Goal: Transaction & Acquisition: Purchase product/service

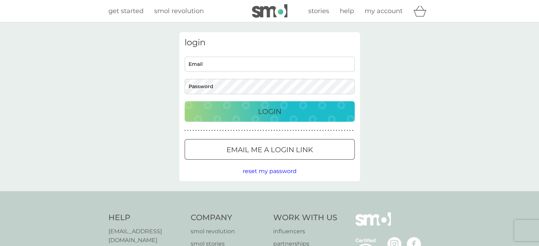
click at [268, 62] on input "Email" at bounding box center [270, 64] width 170 height 15
type input "[PERSON_NAME][EMAIL_ADDRESS][PERSON_NAME][DOMAIN_NAME]"
click at [272, 110] on p "Login" at bounding box center [269, 111] width 23 height 11
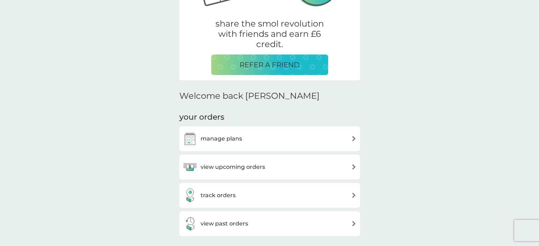
scroll to position [177, 0]
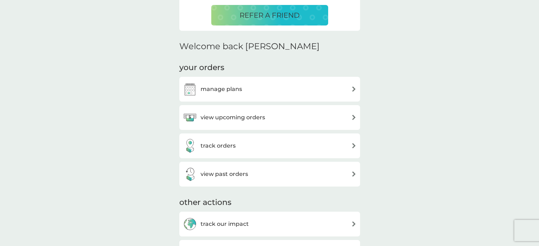
click at [237, 119] on h3 "view upcoming orders" at bounding box center [233, 117] width 64 height 9
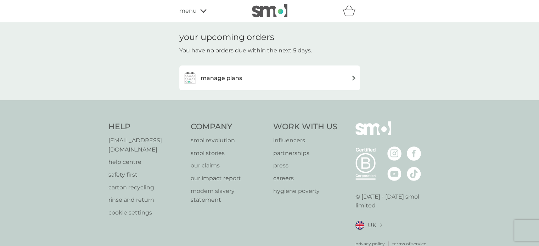
click at [225, 76] on h3 "manage plans" at bounding box center [221, 78] width 41 height 9
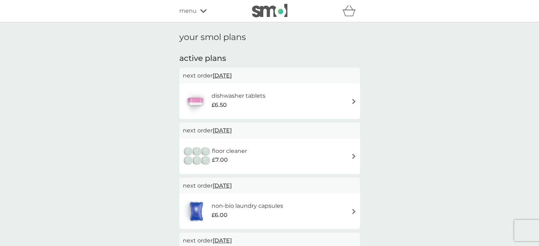
click at [255, 97] on h6 "dishwasher tablets" at bounding box center [239, 95] width 54 height 9
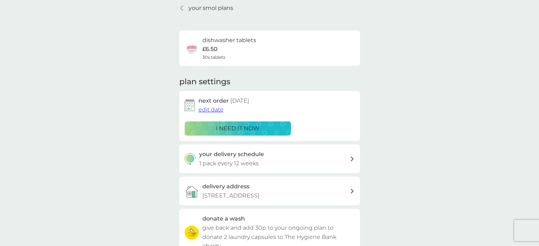
scroll to position [31, 0]
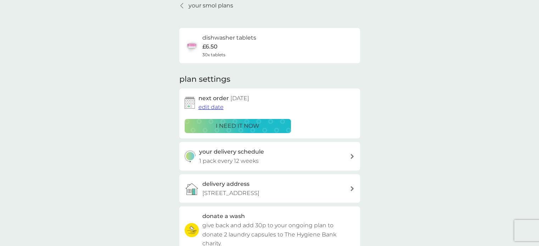
click at [252, 153] on h3 "your delivery schedule" at bounding box center [231, 151] width 65 height 9
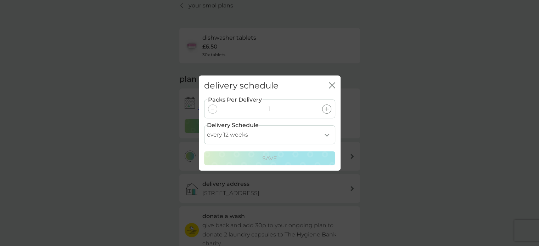
click at [249, 134] on select "every 1 week every 2 weeks every 3 weeks every 4 weeks every 5 weeks every 6 we…" at bounding box center [269, 134] width 131 height 19
select select "56"
click at [204, 125] on select "every 1 week every 2 weeks every 3 weeks every 4 weeks every 5 weeks every 6 we…" at bounding box center [269, 134] width 131 height 19
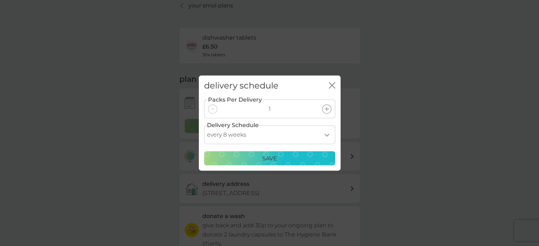
click at [256, 163] on div "Save" at bounding box center [270, 158] width 122 height 9
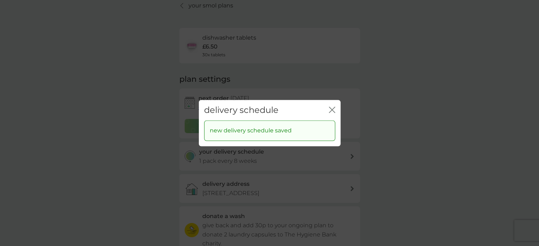
click at [331, 107] on icon "close" at bounding box center [332, 110] width 6 height 6
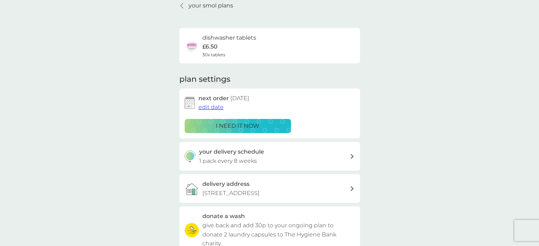
click at [237, 123] on p "i need it now" at bounding box center [238, 126] width 44 height 9
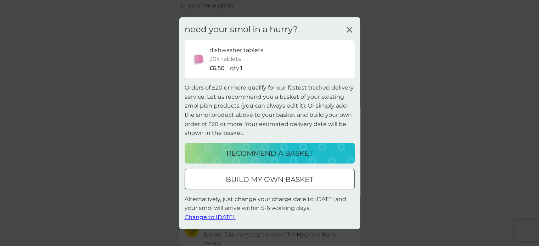
click at [274, 158] on p "recommend a basket" at bounding box center [269, 153] width 86 height 11
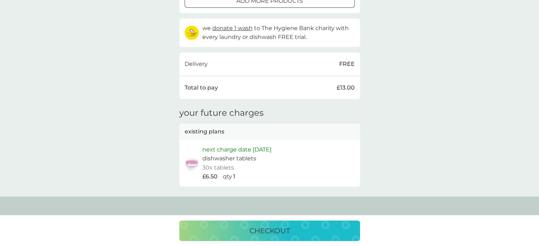
scroll to position [257, 0]
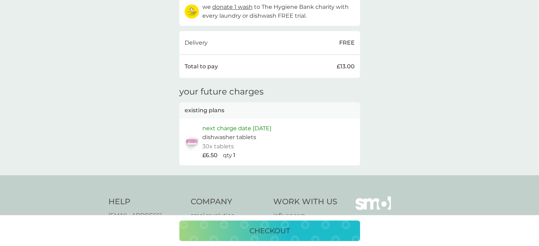
click at [294, 227] on div "checkout" at bounding box center [269, 230] width 167 height 11
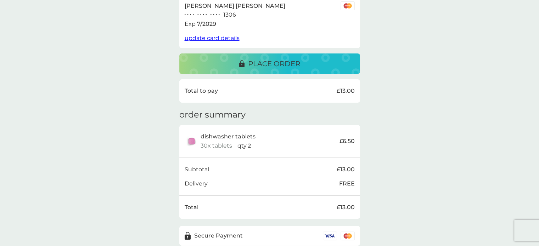
scroll to position [135, 0]
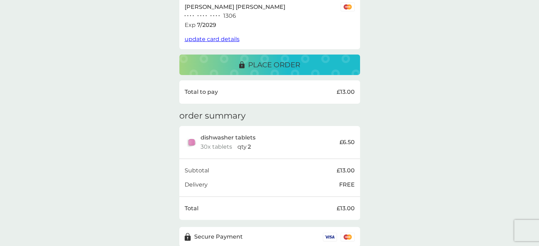
click at [296, 68] on p "place order" at bounding box center [274, 64] width 52 height 11
